Goal: Task Accomplishment & Management: Manage account settings

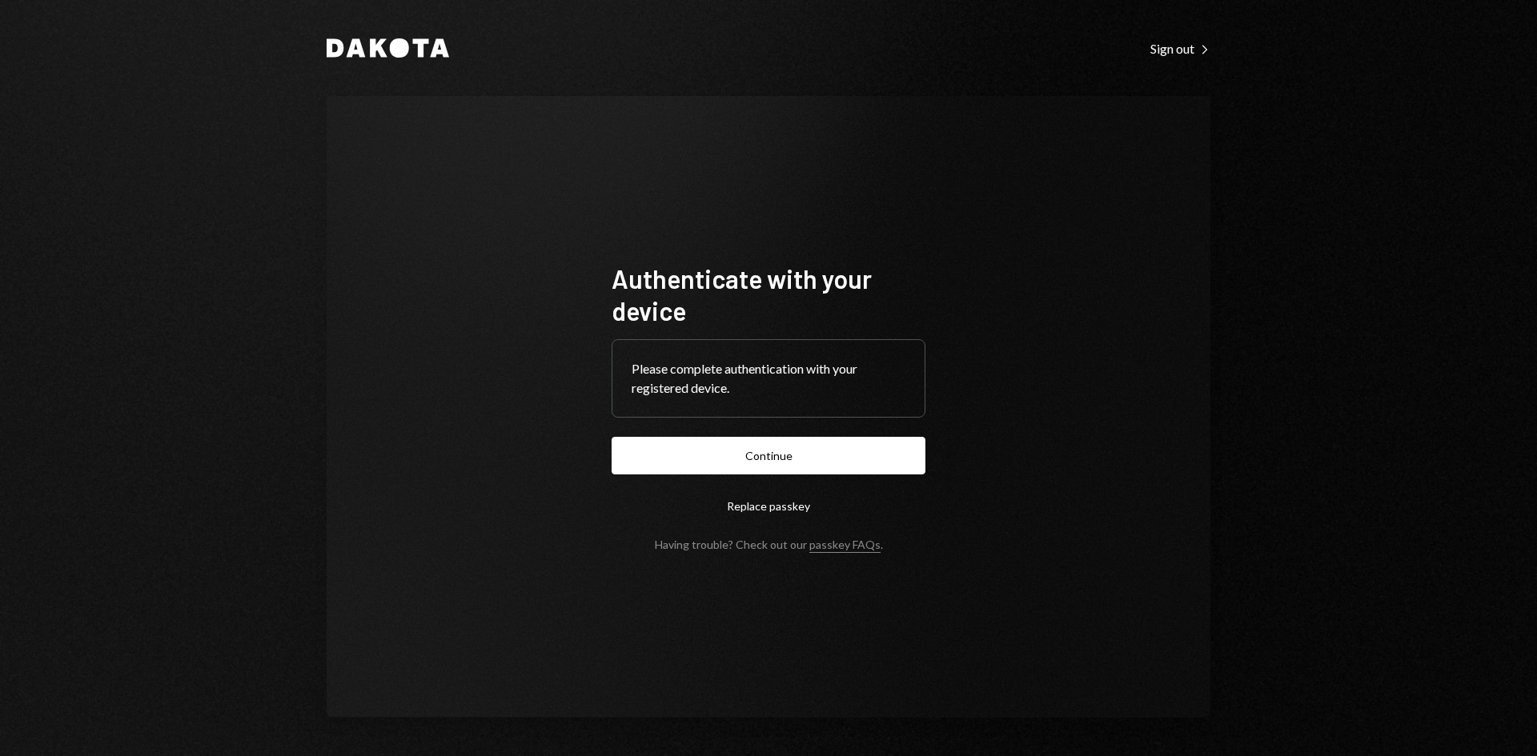
click at [773, 478] on form "Authenticate with your device Please complete authentication with your register…" at bounding box center [769, 407] width 314 height 289
click at [773, 472] on button "Continue" at bounding box center [769, 456] width 314 height 38
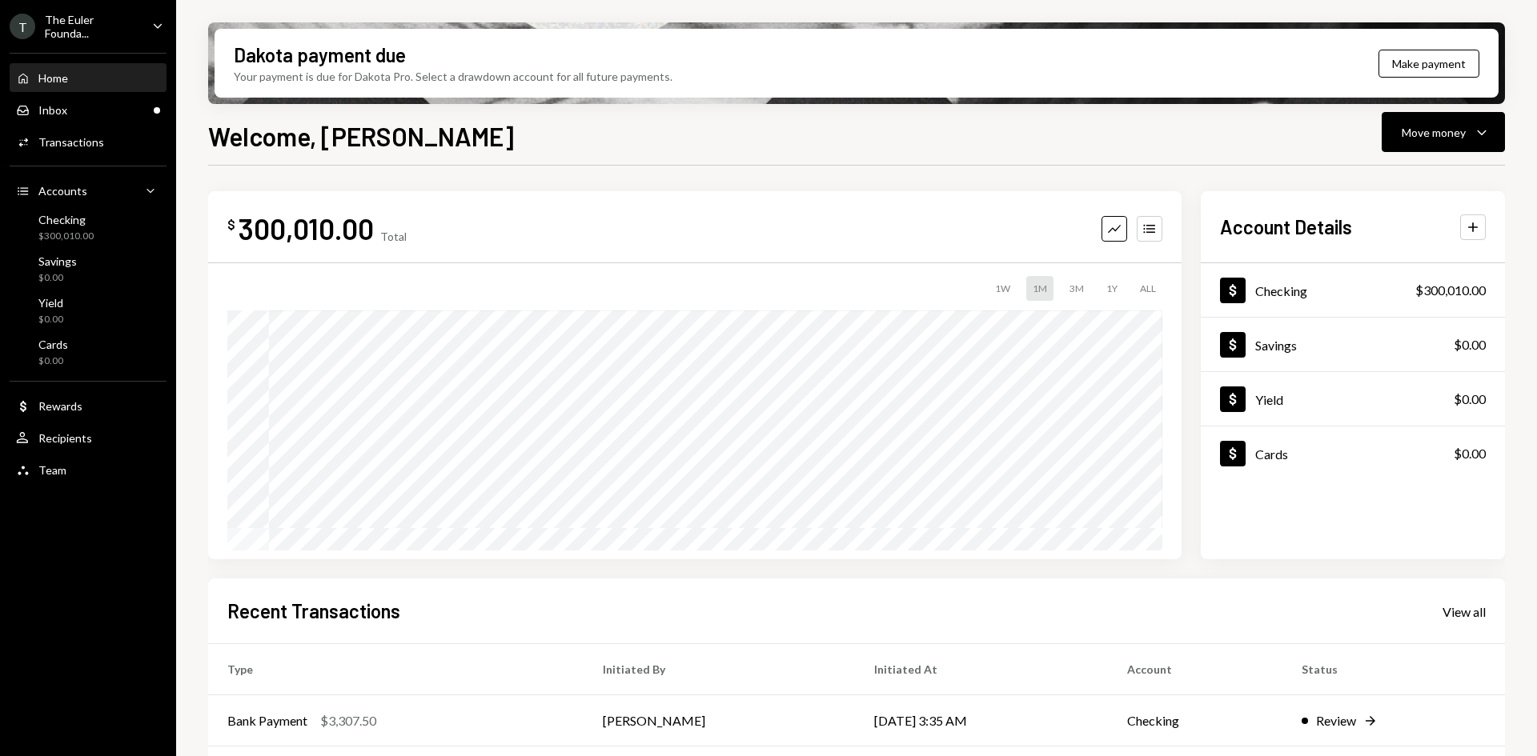
click at [109, 43] on div "Home Home Inbox Inbox Activities Transactions Accounts Accounts Caret Down Chec…" at bounding box center [88, 265] width 176 height 444
click at [125, 19] on div "The Euler Founda..." at bounding box center [92, 26] width 94 height 27
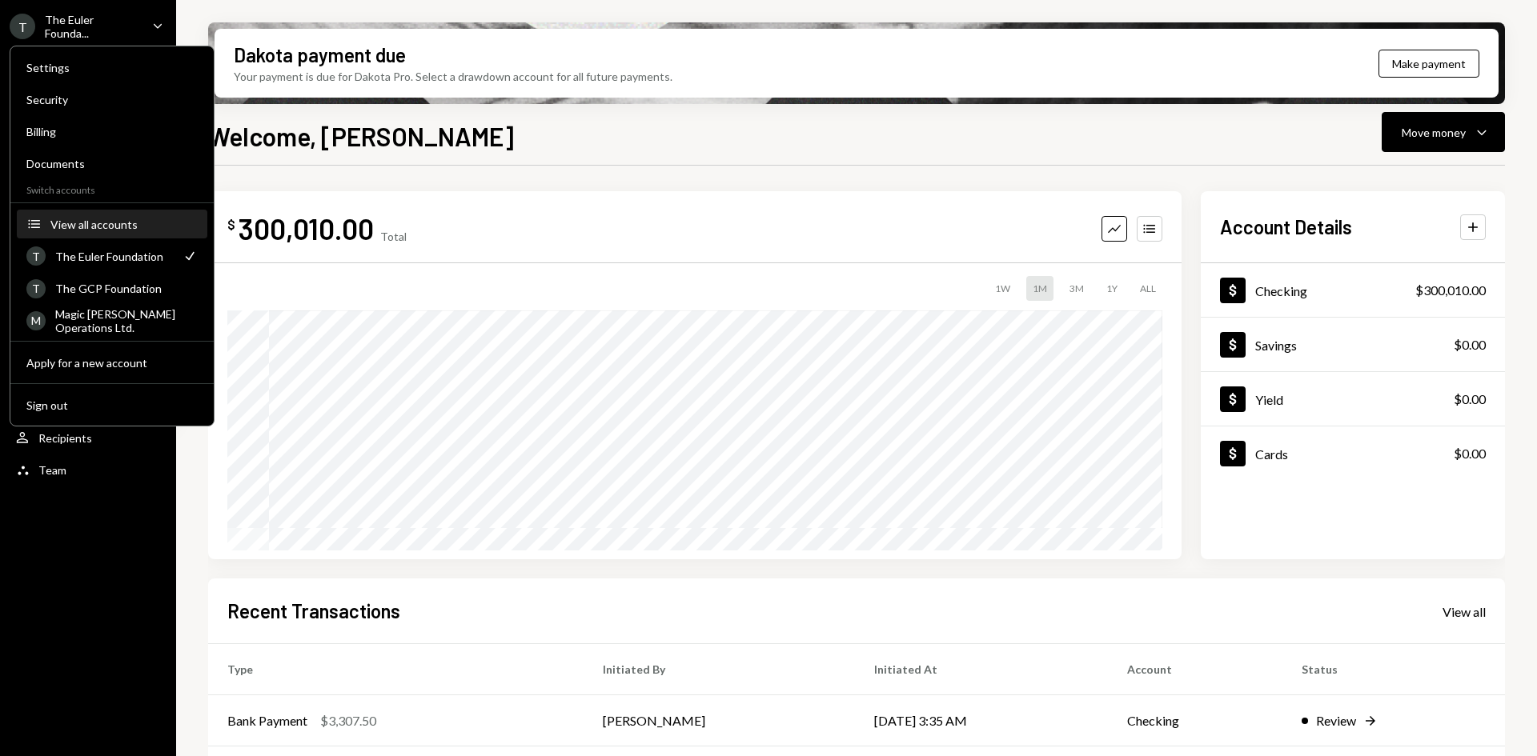
click at [93, 229] on div "View all accounts" at bounding box center [123, 225] width 147 height 14
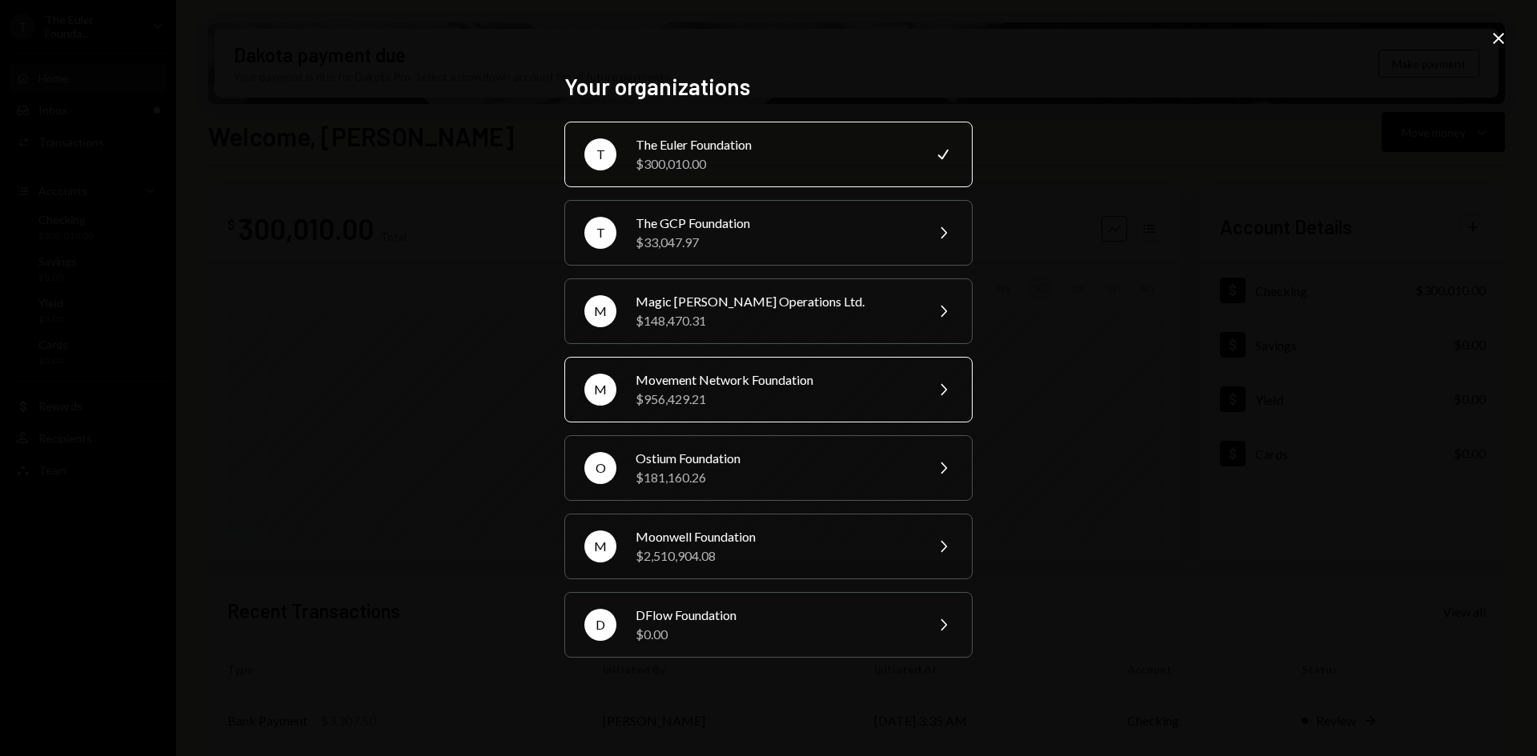
click at [643, 382] on div "Movement Network Foundation" at bounding box center [775, 380] width 279 height 19
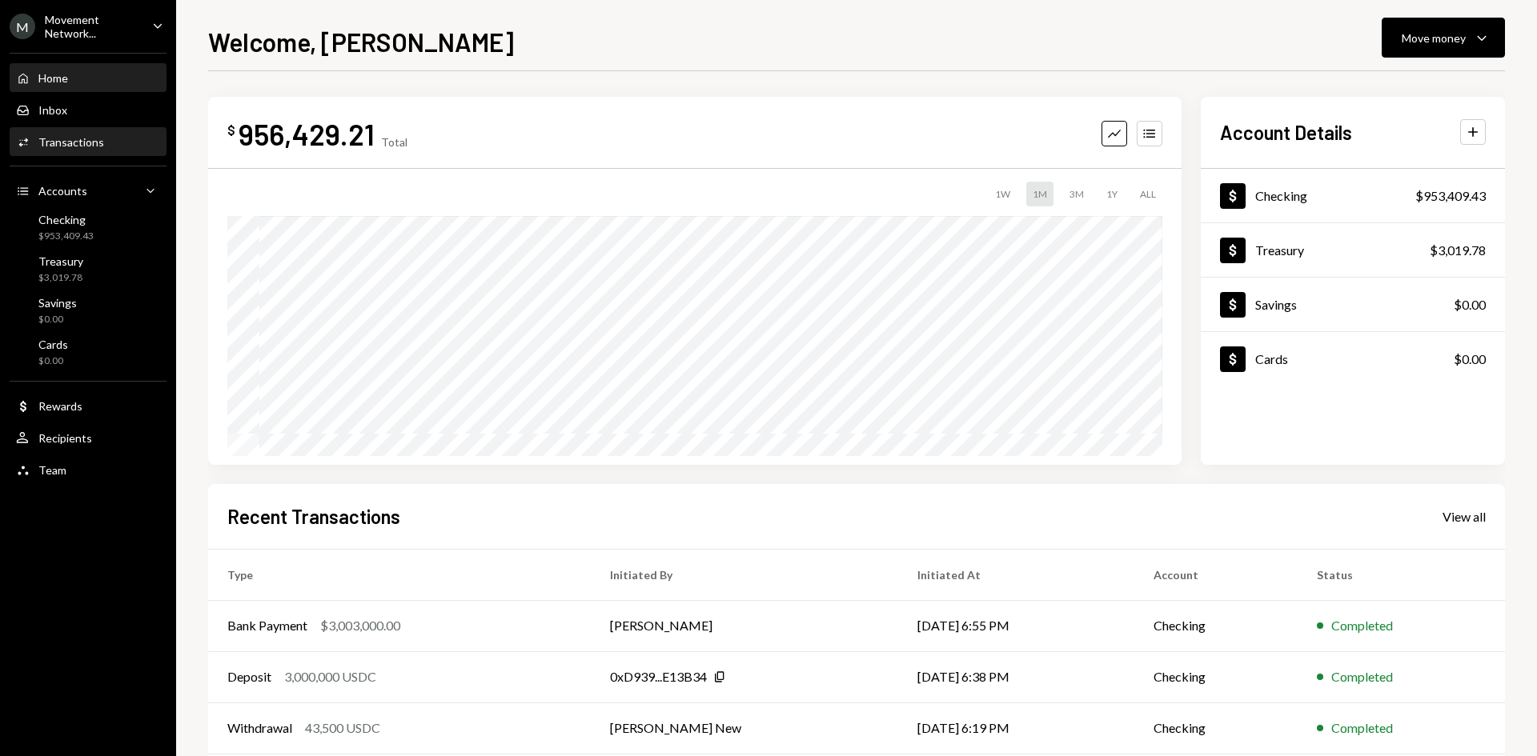
click at [76, 140] on div "Transactions" at bounding box center [71, 142] width 66 height 14
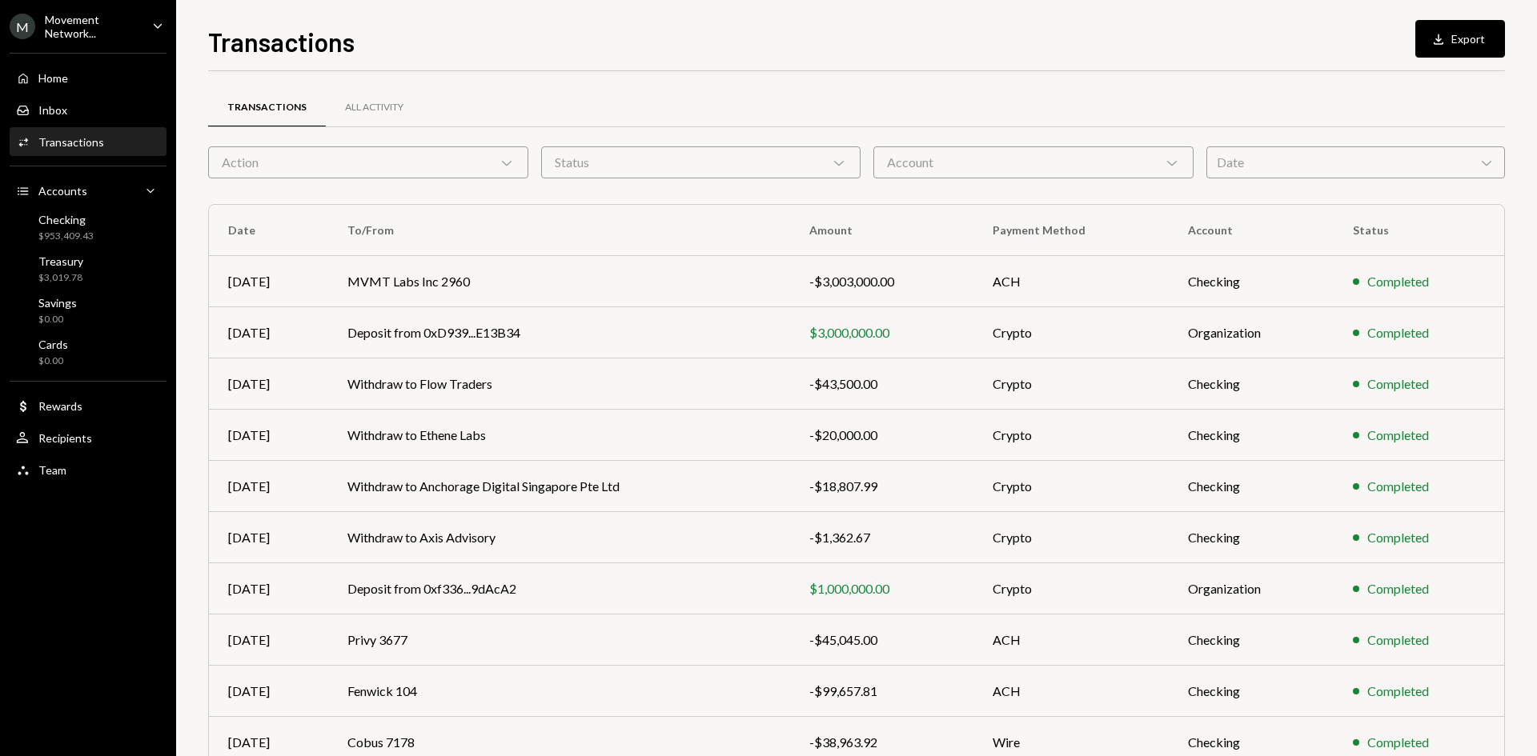
scroll to position [79, 0]
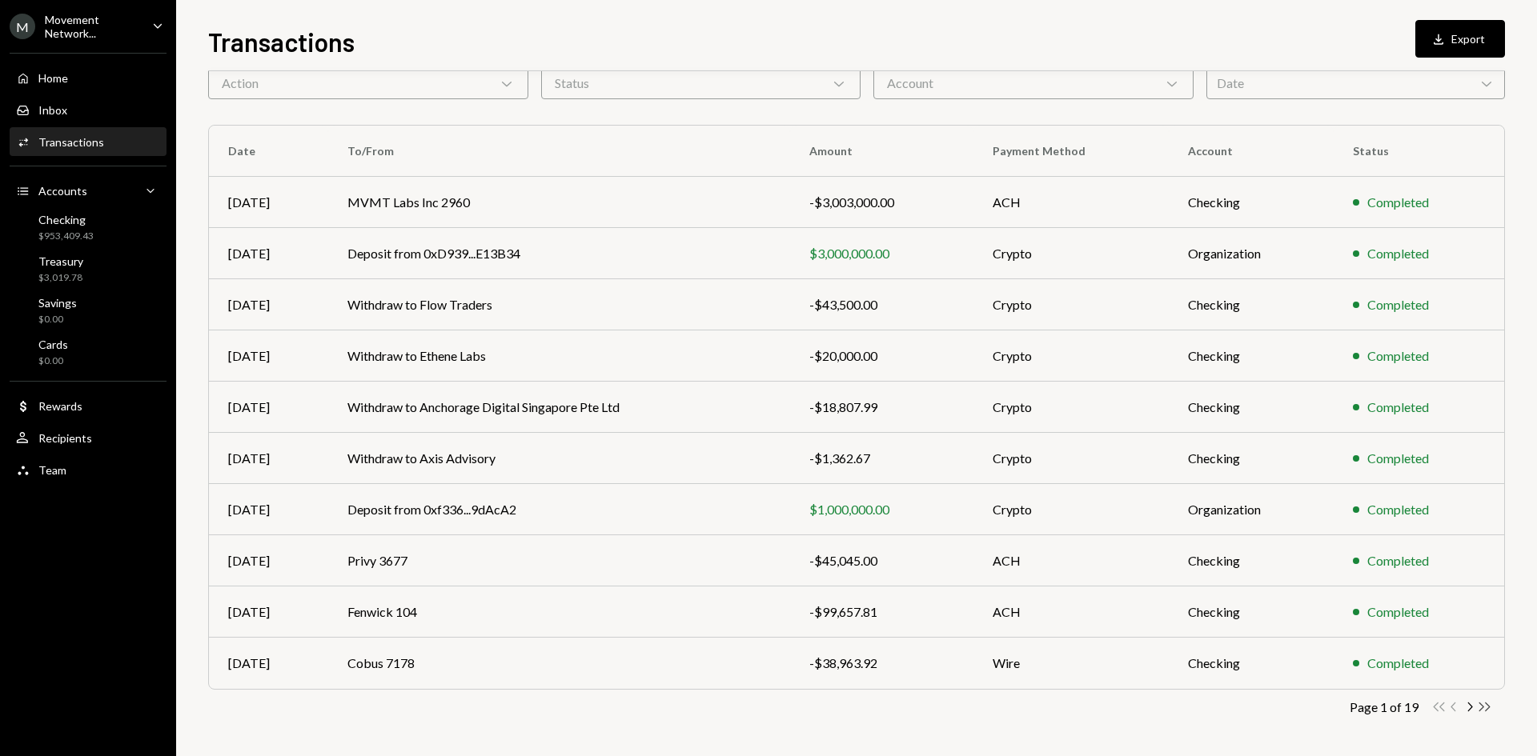
click at [1484, 706] on icon "Double Arrow Right" at bounding box center [1484, 707] width 15 height 15
